Goal: Information Seeking & Learning: Learn about a topic

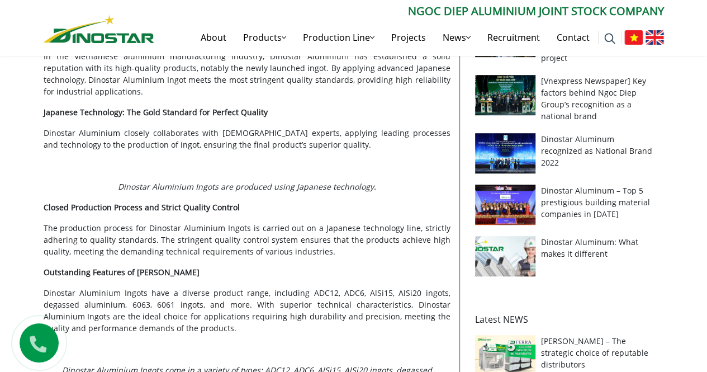
scroll to position [335, 0]
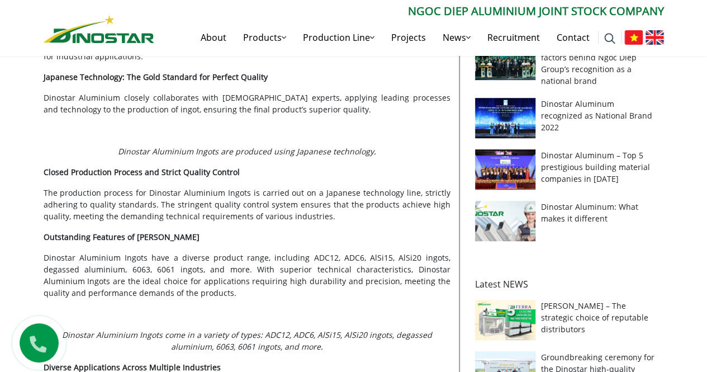
drag, startPoint x: 0, startPoint y: 17, endPoint x: 7, endPoint y: 37, distance: 21.2
click at [0, 17] on div "Search for: ****** [PERSON_NAME] Aluminium Joint Stock Company About Products P…" at bounding box center [353, 27] width 707 height 55
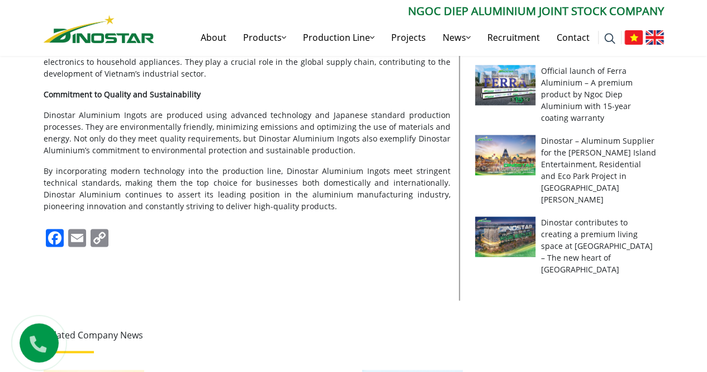
scroll to position [670, 0]
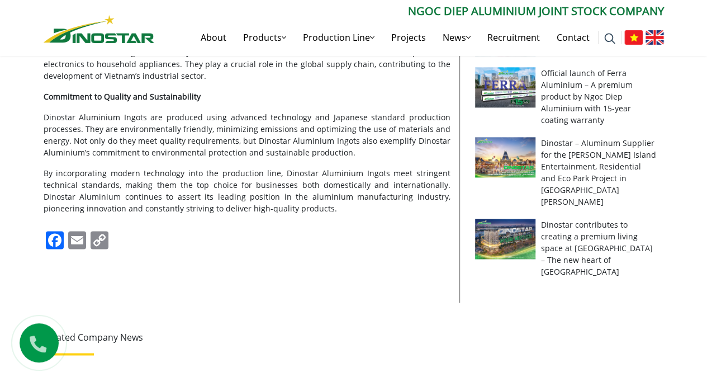
click at [168, 102] on p "Commitment to Quality and Sustainability" at bounding box center [247, 97] width 407 height 12
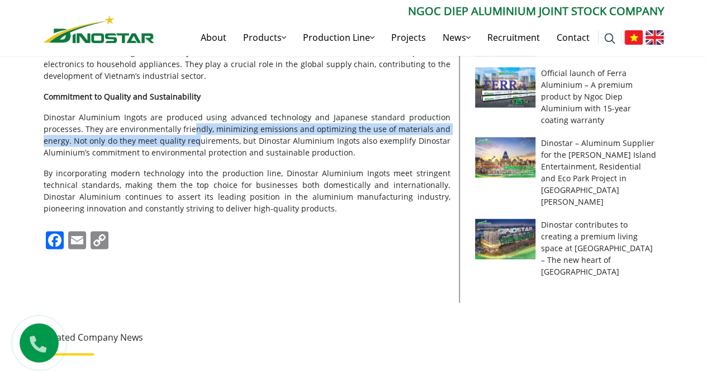
drag, startPoint x: 202, startPoint y: 158, endPoint x: 200, endPoint y: 197, distance: 39.2
click at [200, 153] on p "Dinostar Aluminium Ingots are produced using advanced technology and Japanese s…" at bounding box center [247, 134] width 407 height 47
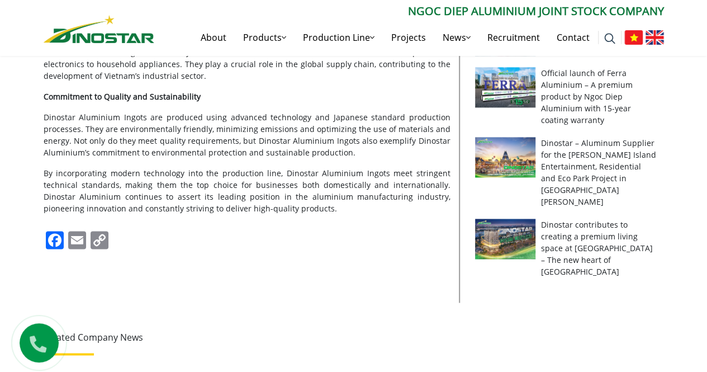
click at [202, 158] on span "Dinostar Aluminium Ingots are produced using advanced technology and Japanese s…" at bounding box center [247, 135] width 407 height 46
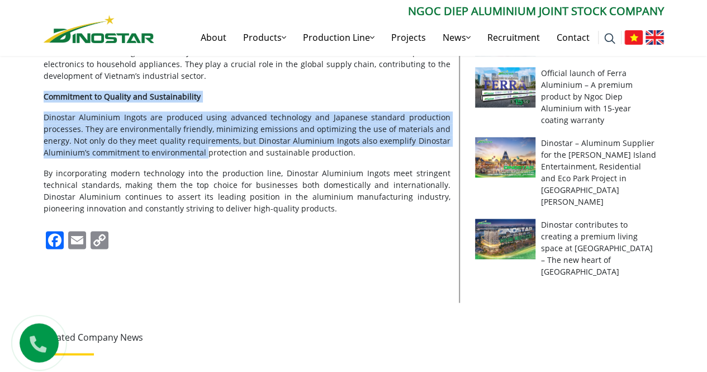
drag, startPoint x: 202, startPoint y: 163, endPoint x: 368, endPoint y: 206, distance: 172.0
click at [13, 110] on div "Company News | [DATE] Dinostar Aluminium Ingot: Pinnacle of Quality from Japane…" at bounding box center [353, 141] width 707 height 1142
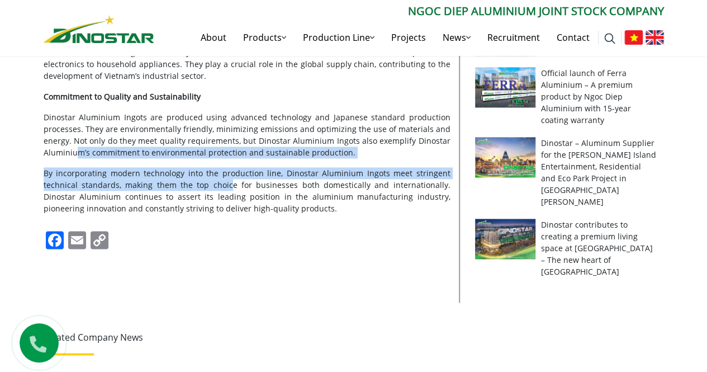
drag, startPoint x: 216, startPoint y: 193, endPoint x: 78, endPoint y: 161, distance: 141.1
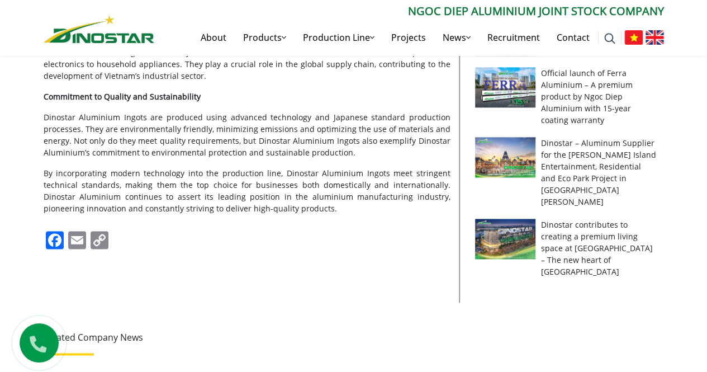
click at [97, 206] on span "By incorporating modern technology into the production line, Dinostar Aluminium…" at bounding box center [247, 191] width 407 height 46
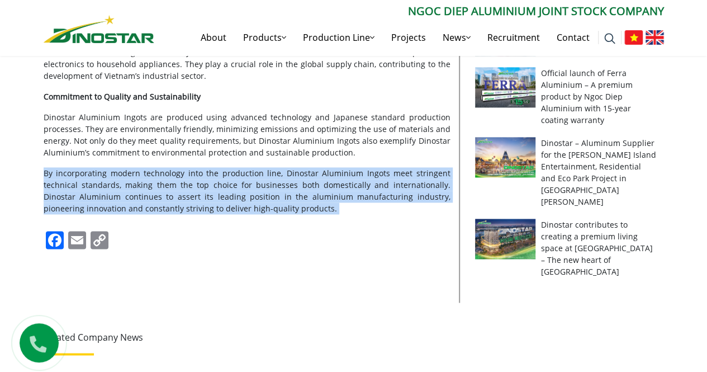
click at [97, 206] on span "By incorporating modern technology into the production line, Dinostar Aluminium…" at bounding box center [247, 191] width 407 height 46
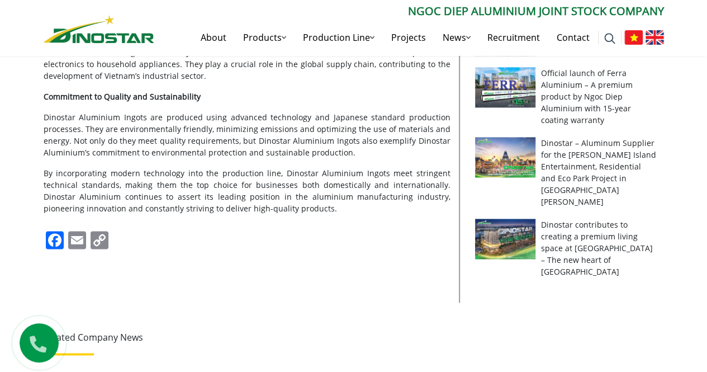
click at [101, 158] on span "Dinostar Aluminium Ingots are produced using advanced technology and Japanese s…" at bounding box center [247, 135] width 407 height 46
click at [111, 181] on span "By incorporating modern technology into the production line, Dinostar Aluminium…" at bounding box center [247, 191] width 407 height 46
click at [113, 188] on span "By incorporating modern technology into the production line, Dinostar Aluminium…" at bounding box center [247, 191] width 407 height 46
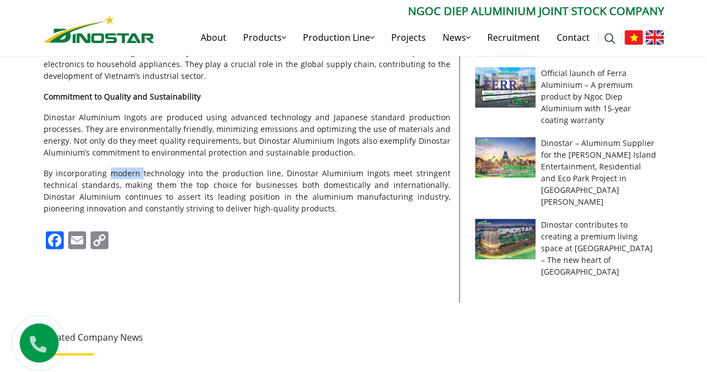
click at [113, 188] on span "By incorporating modern technology into the production line, Dinostar Aluminium…" at bounding box center [247, 191] width 407 height 46
click at [116, 203] on p "By incorporating modern technology into the production line, Dinostar Aluminium…" at bounding box center [247, 190] width 407 height 47
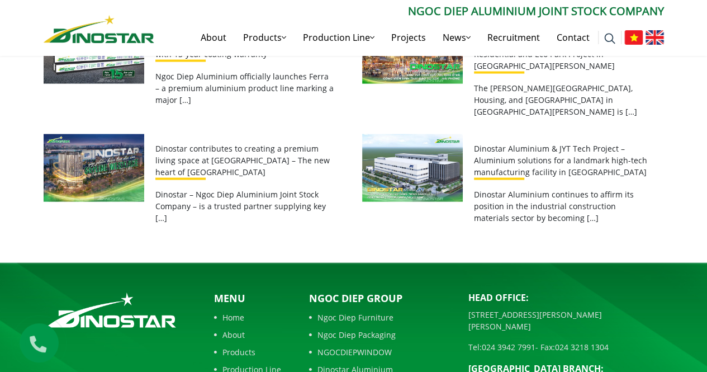
scroll to position [1173, 0]
